Goal: Task Accomplishment & Management: Manage account settings

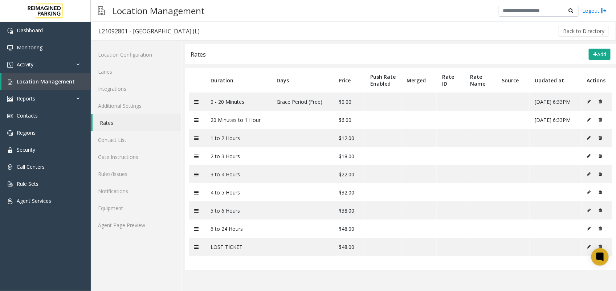
click at [142, 234] on div "Location Configuration Lanes Integrations Additional Settings Rates Contact Lis…" at bounding box center [136, 166] width 91 height 251
click at [150, 230] on link "Agent Page Preview" at bounding box center [136, 225] width 90 height 17
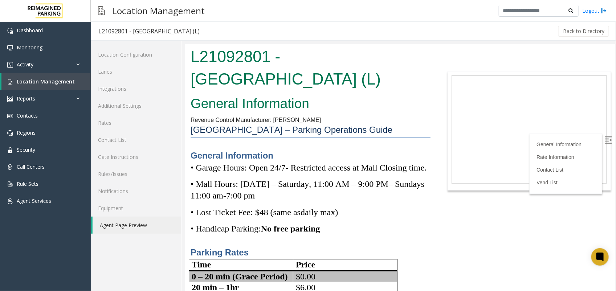
scroll to position [45, 0]
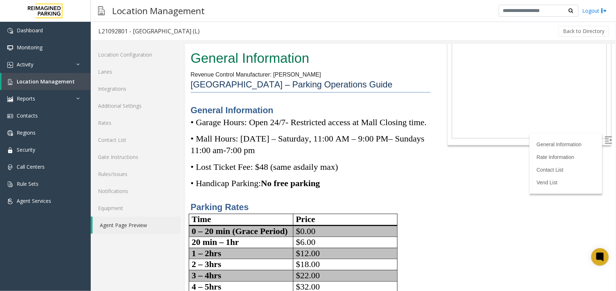
click at [605, 136] on img at bounding box center [608, 139] width 7 height 7
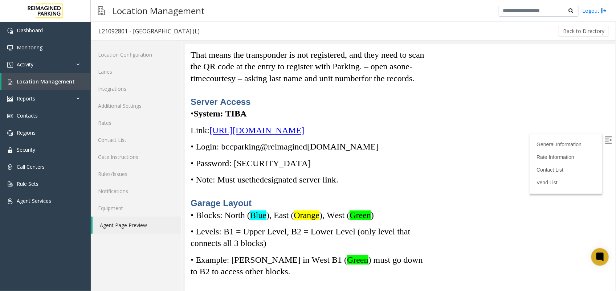
scroll to position [2406, 0]
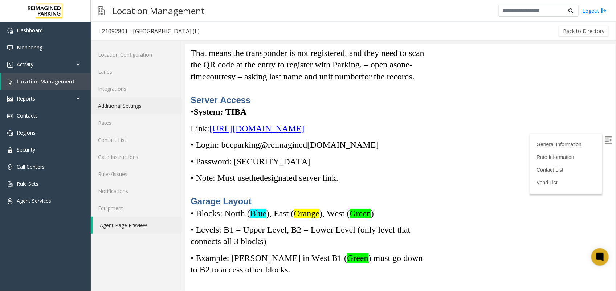
click at [122, 104] on link "Additional Settings" at bounding box center [136, 105] width 90 height 17
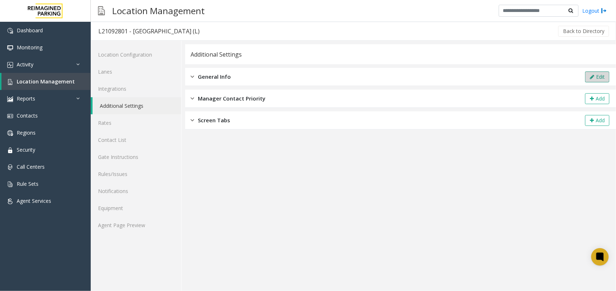
click at [603, 78] on button "Edit" at bounding box center [597, 77] width 24 height 11
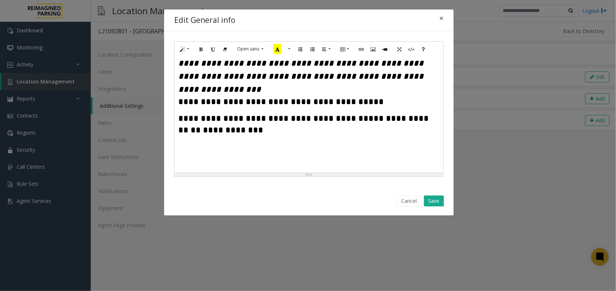
scroll to position [454, 0]
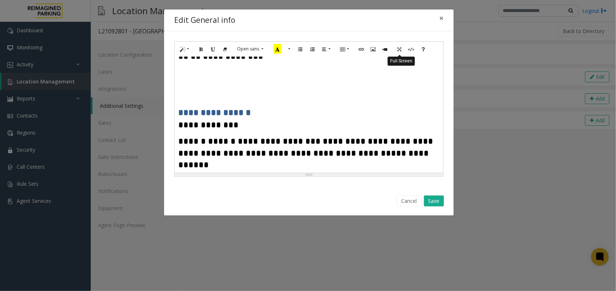
click at [402, 49] on button "Full Screen" at bounding box center [399, 49] width 12 height 11
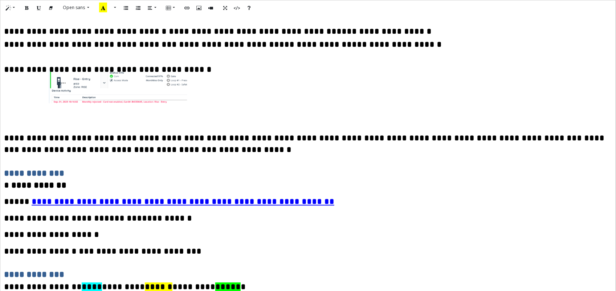
scroll to position [1831, 0]
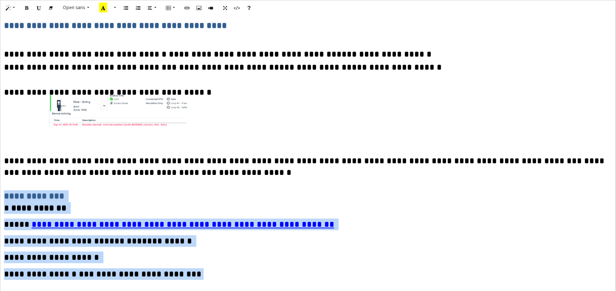
drag, startPoint x: 170, startPoint y: 226, endPoint x: -4, endPoint y: 149, distance: 189.7
click at [0, 149] on html "**********" at bounding box center [308, 145] width 616 height 291
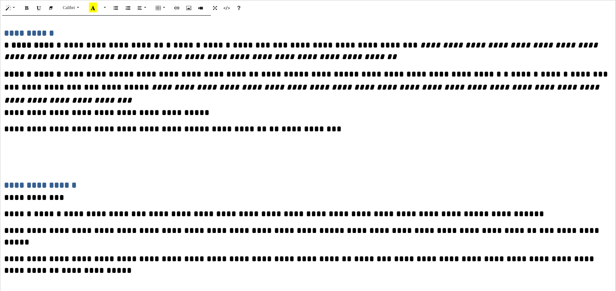
scroll to position [0, 0]
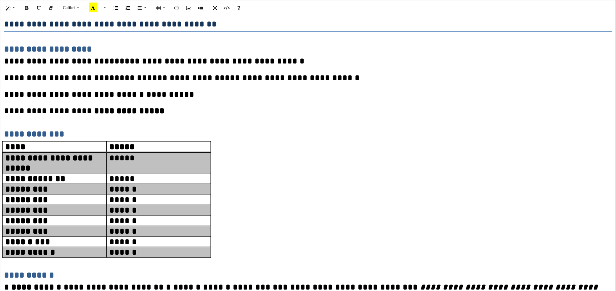
click at [5, 48] on span "**********" at bounding box center [48, 49] width 88 height 9
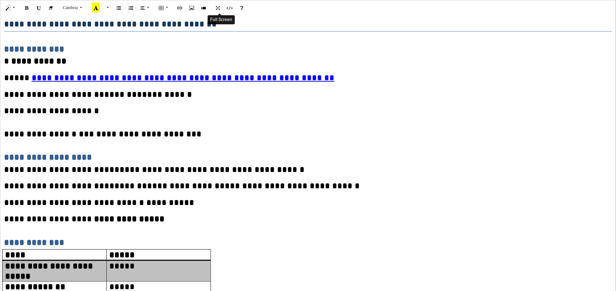
click at [217, 6] on button "Full Screen" at bounding box center [218, 7] width 12 height 11
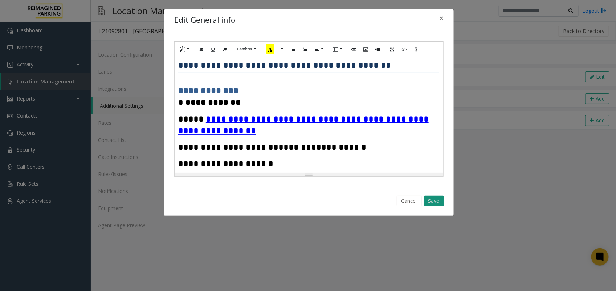
click at [435, 206] on button "Save" at bounding box center [434, 201] width 20 height 11
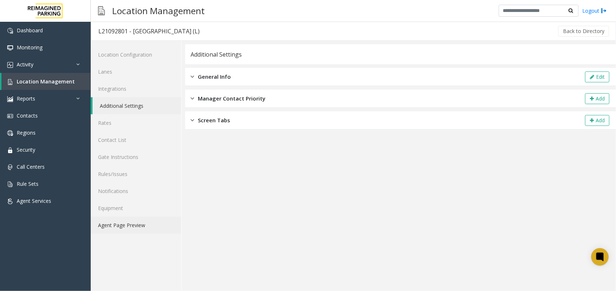
click at [121, 223] on link "Agent Page Preview" at bounding box center [136, 225] width 90 height 17
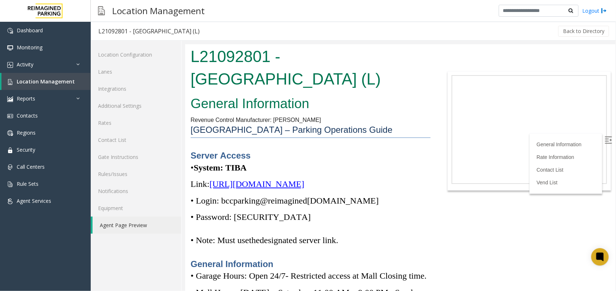
click at [605, 138] on label at bounding box center [608, 140] width 11 height 11
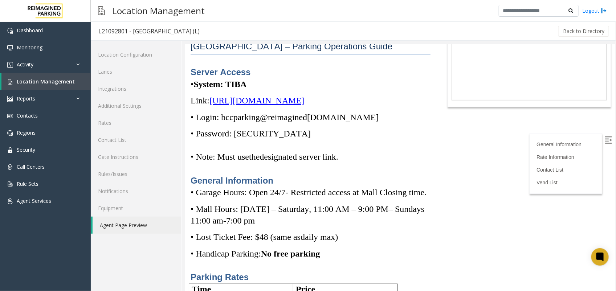
scroll to position [45, 0]
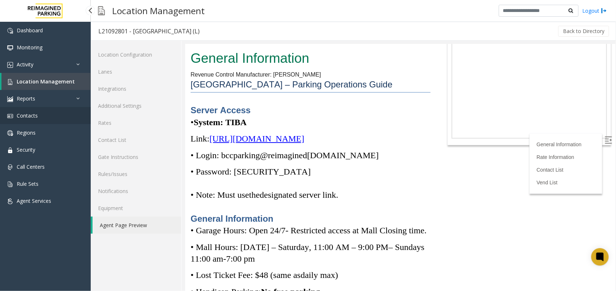
click at [51, 117] on link "Contacts" at bounding box center [45, 115] width 91 height 17
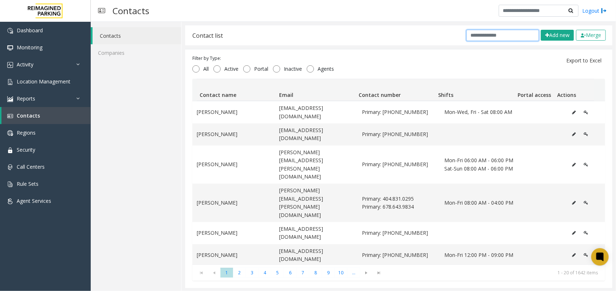
click at [491, 34] on input "text" at bounding box center [503, 35] width 73 height 11
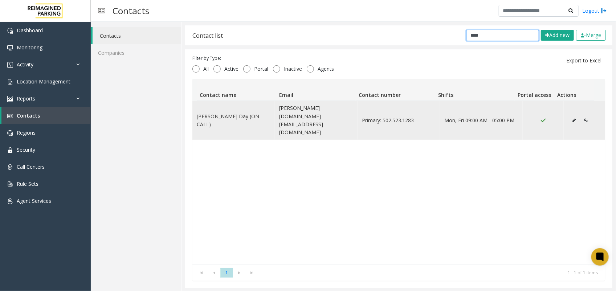
type input "****"
click at [572, 118] on icon "Data table" at bounding box center [574, 120] width 4 height 4
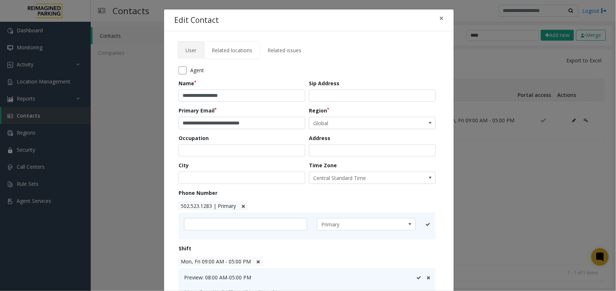
click at [232, 48] on span "Related locations" at bounding box center [232, 50] width 41 height 7
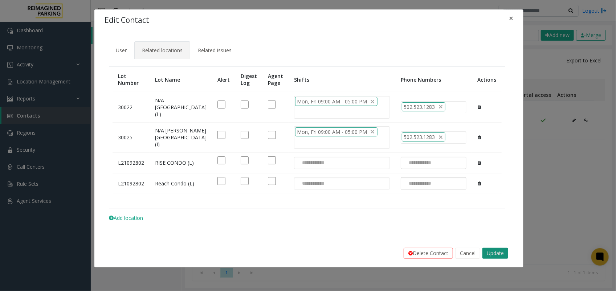
click at [493, 259] on button "Update" at bounding box center [496, 253] width 26 height 11
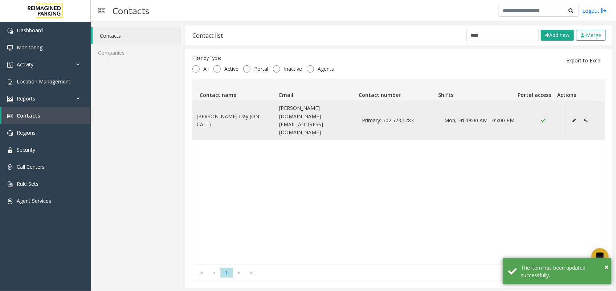
click at [568, 115] on button "Data table" at bounding box center [574, 120] width 12 height 11
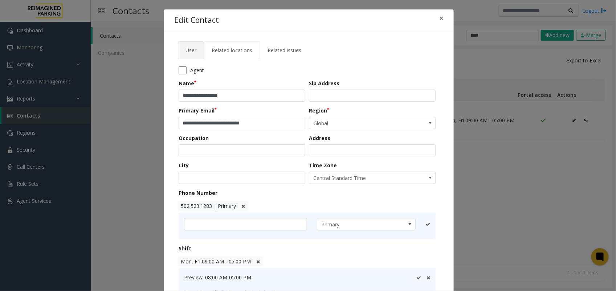
click at [229, 48] on span "Related locations" at bounding box center [232, 50] width 41 height 7
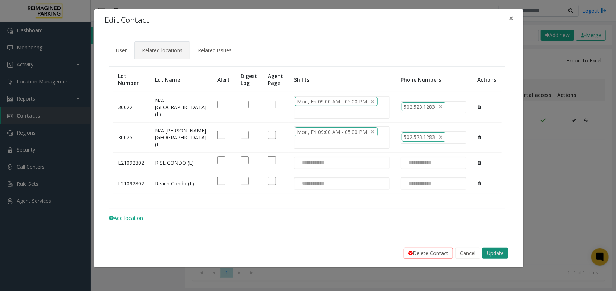
click at [498, 259] on button "Update" at bounding box center [496, 253] width 26 height 11
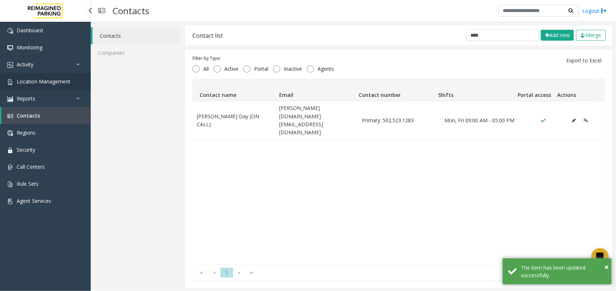
click at [52, 83] on span "Location Management" at bounding box center [44, 81] width 54 height 7
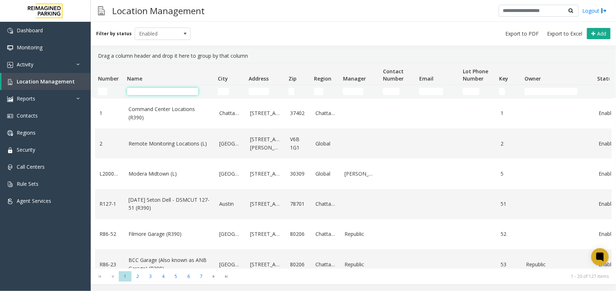
click at [164, 88] on input "Name Filter" at bounding box center [162, 91] width 71 height 7
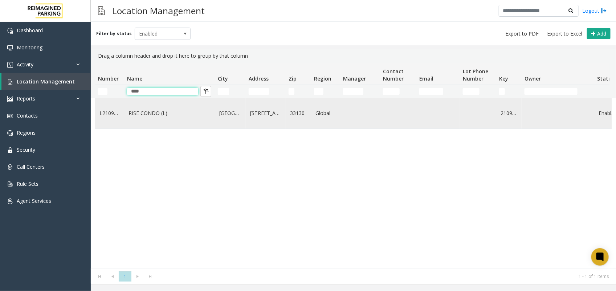
type input "****"
click at [148, 114] on link "RISE CONDO (L)" at bounding box center [170, 113] width 82 height 8
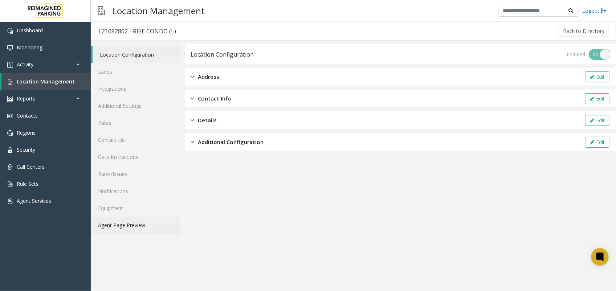
click at [132, 223] on link "Agent Page Preview" at bounding box center [136, 225] width 90 height 17
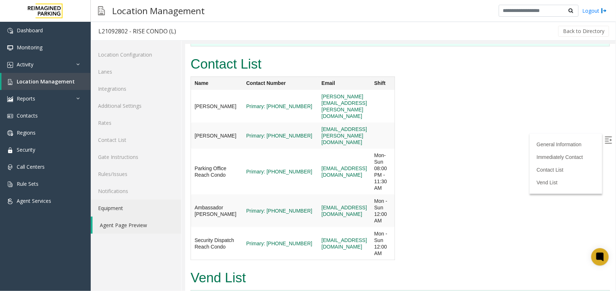
scroll to position [303, 0]
click at [127, 139] on link "Contact List" at bounding box center [136, 139] width 90 height 17
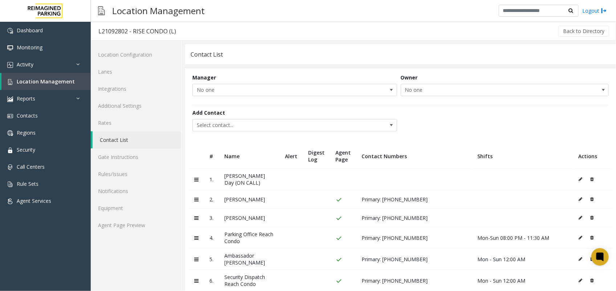
scroll to position [13, 0]
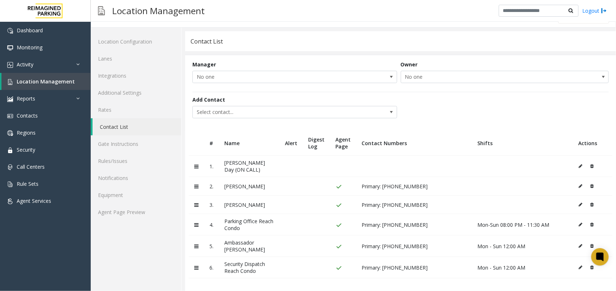
click at [590, 166] on icon at bounding box center [591, 166] width 3 height 4
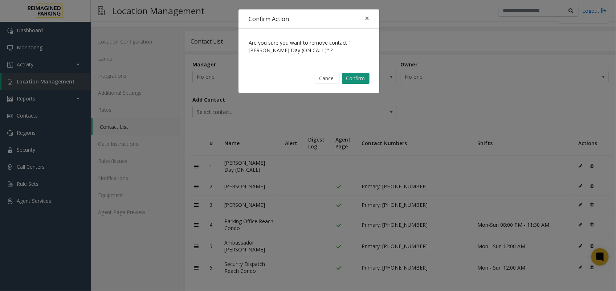
click at [358, 78] on button "Confirm" at bounding box center [356, 78] width 28 height 11
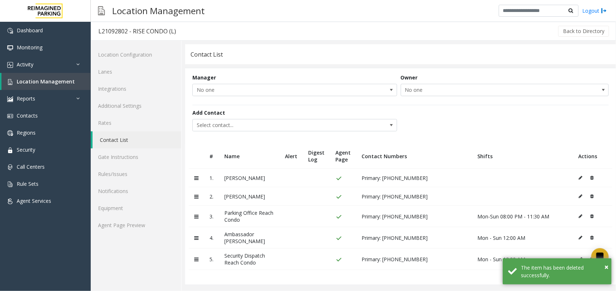
scroll to position [0, 0]
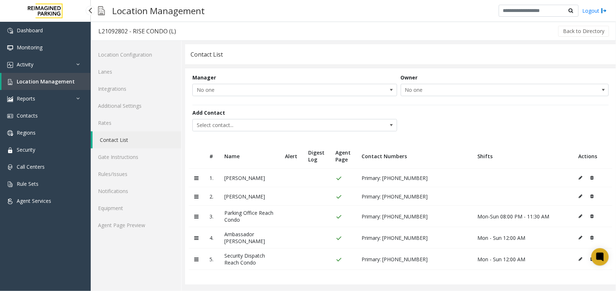
click at [54, 85] on link "Location Management" at bounding box center [45, 81] width 89 height 17
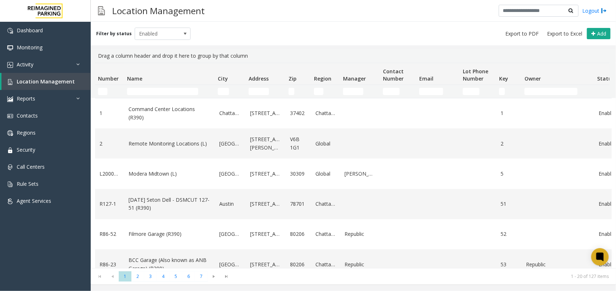
click at [172, 95] on td "Name Filter" at bounding box center [169, 91] width 91 height 13
click at [172, 95] on input "Name Filter" at bounding box center [162, 91] width 71 height 7
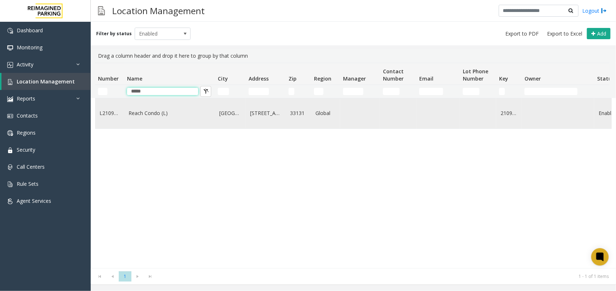
type input "*****"
click at [155, 113] on link "Reach Condo (L)" at bounding box center [170, 113] width 82 height 8
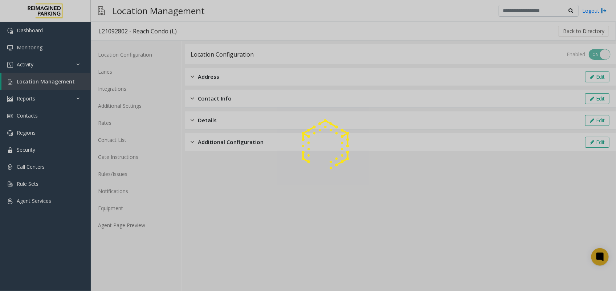
click at [135, 225] on div at bounding box center [308, 145] width 616 height 291
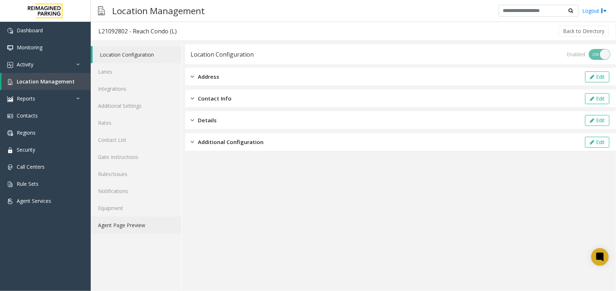
click at [135, 225] on link "Agent Page Preview" at bounding box center [136, 225] width 90 height 17
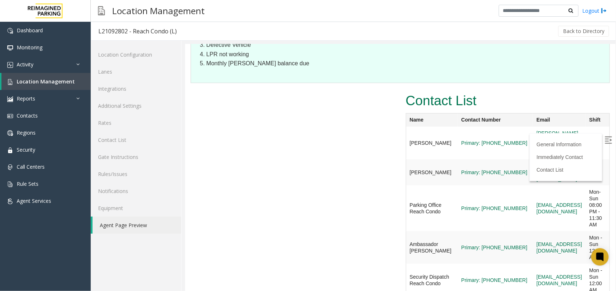
scroll to position [177, 8]
click at [108, 134] on link "Contact List" at bounding box center [136, 139] width 90 height 17
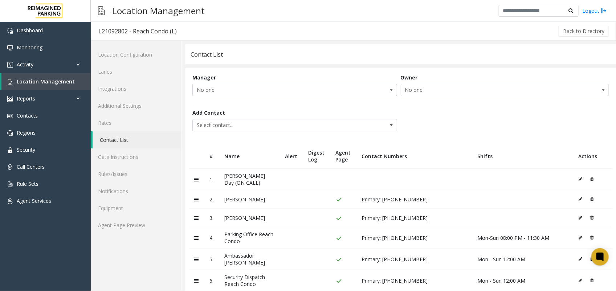
click at [586, 179] on button at bounding box center [590, 179] width 8 height 11
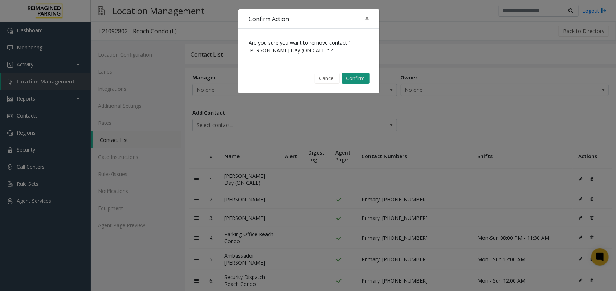
click at [353, 77] on button "Confirm" at bounding box center [356, 78] width 28 height 11
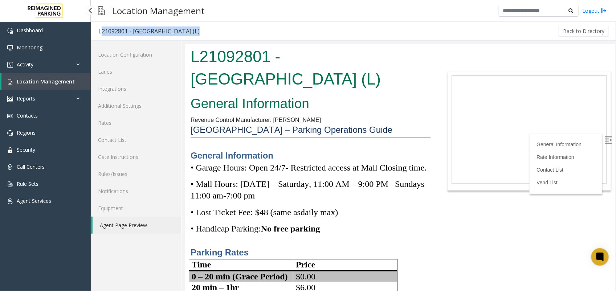
scroll to position [2996, 0]
